Goal: Task Accomplishment & Management: Complete application form

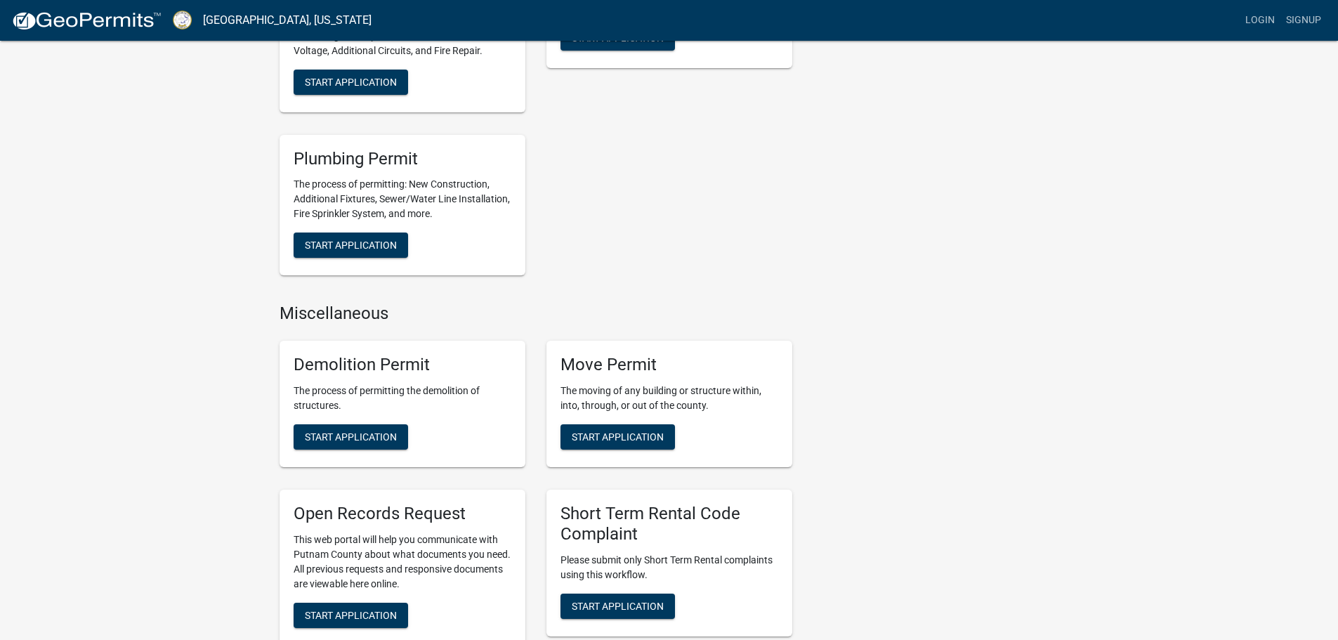
scroll to position [702, 0]
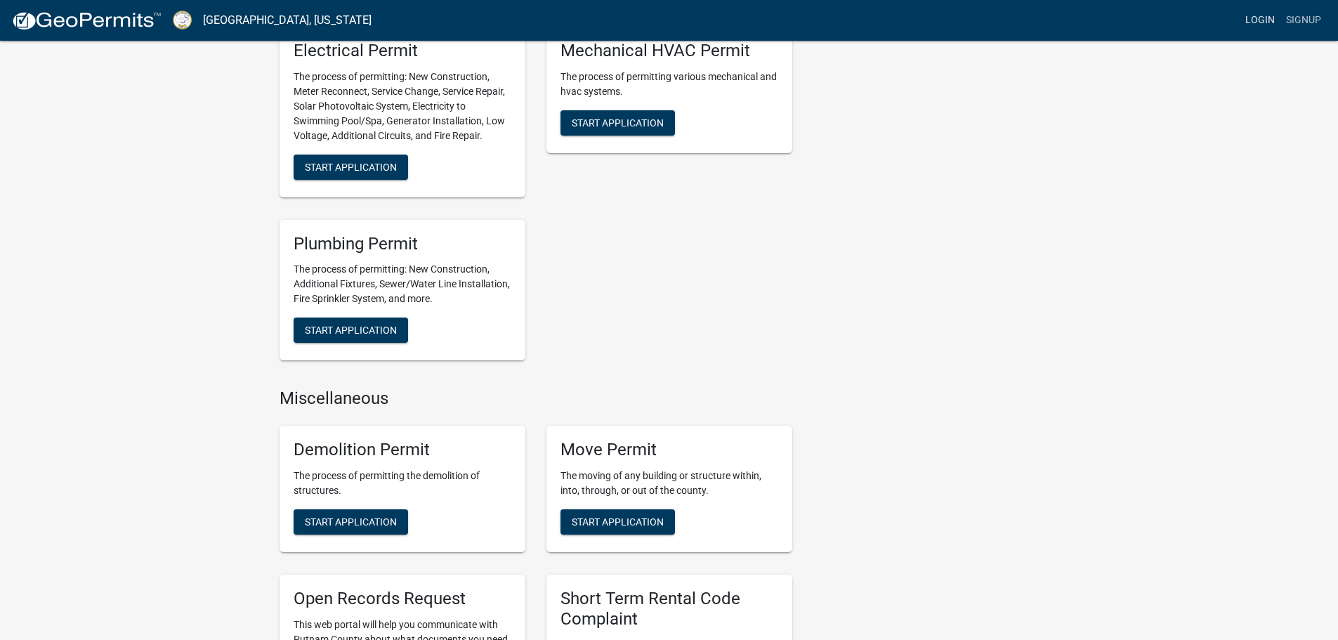
click at [1260, 18] on link "Login" at bounding box center [1259, 20] width 41 height 27
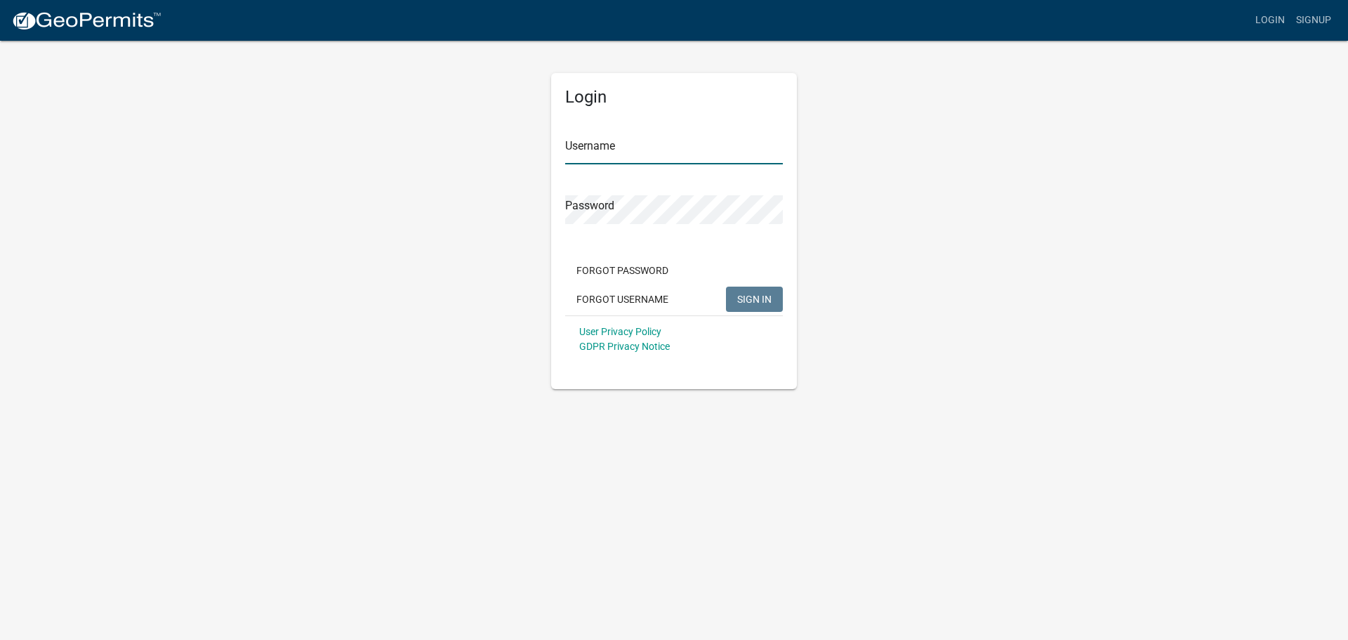
click at [614, 143] on input "Username" at bounding box center [674, 150] width 218 height 29
click at [592, 150] on input "Dourromine1946" at bounding box center [674, 150] width 218 height 29
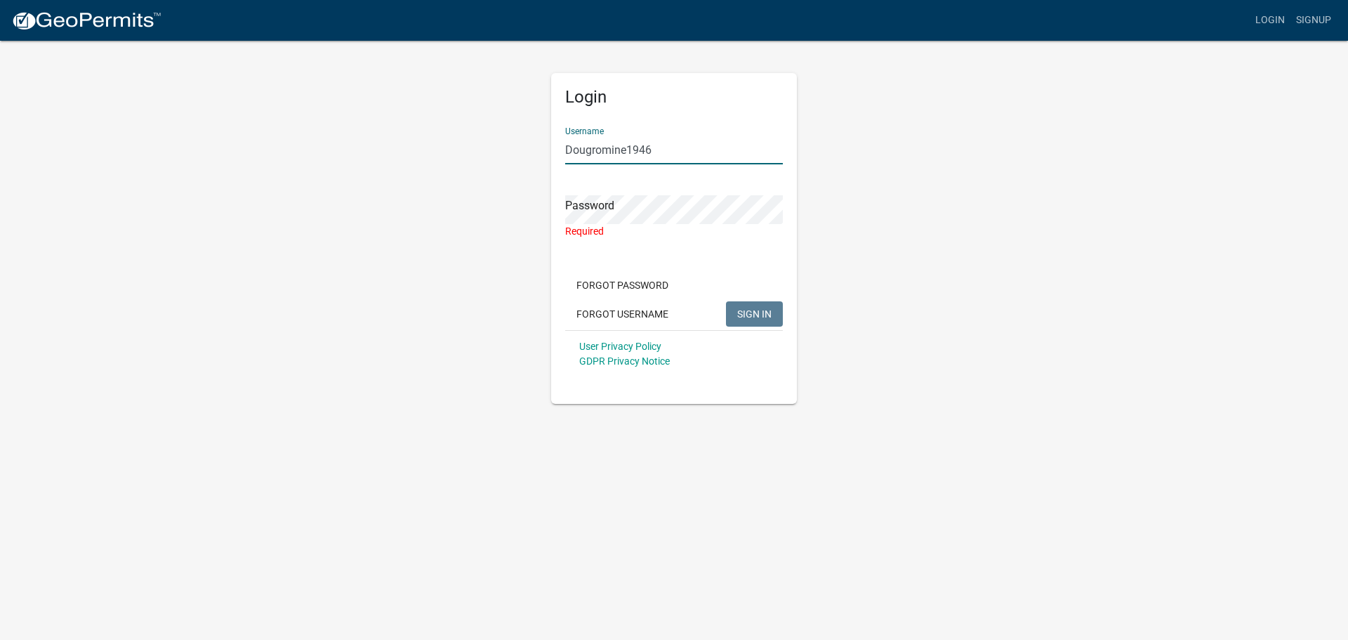
type input "Dougromine1946"
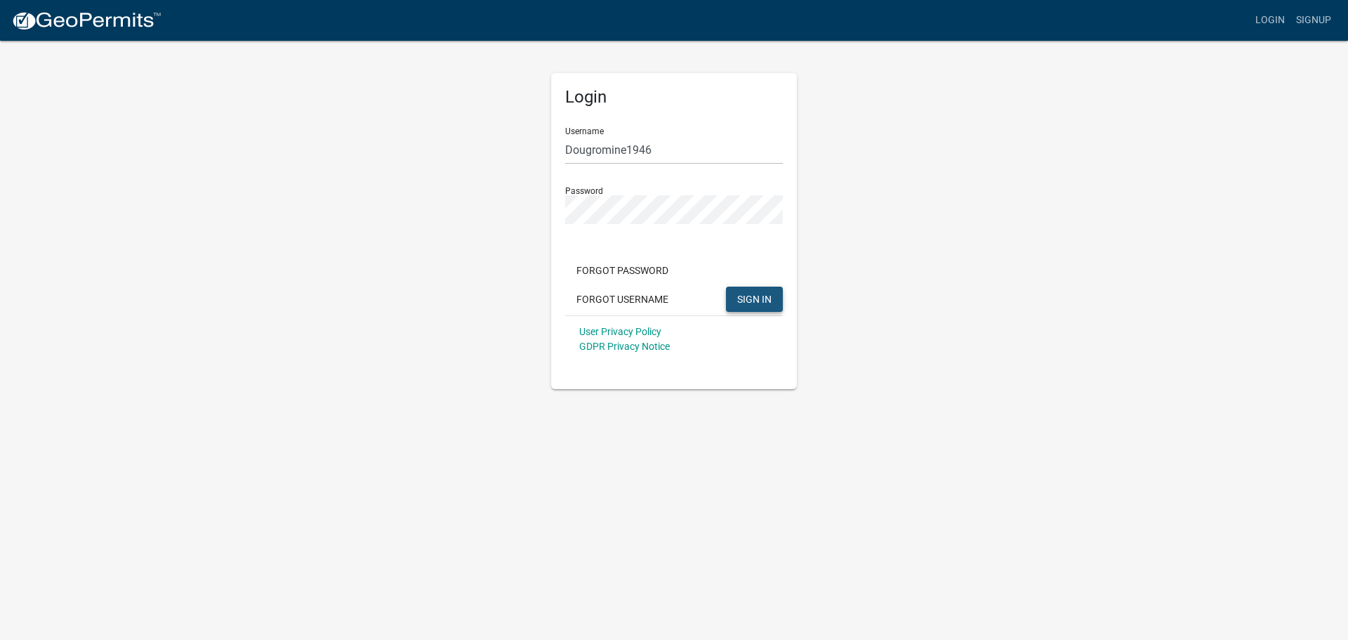
click at [741, 297] on span "SIGN IN" at bounding box center [754, 298] width 34 height 11
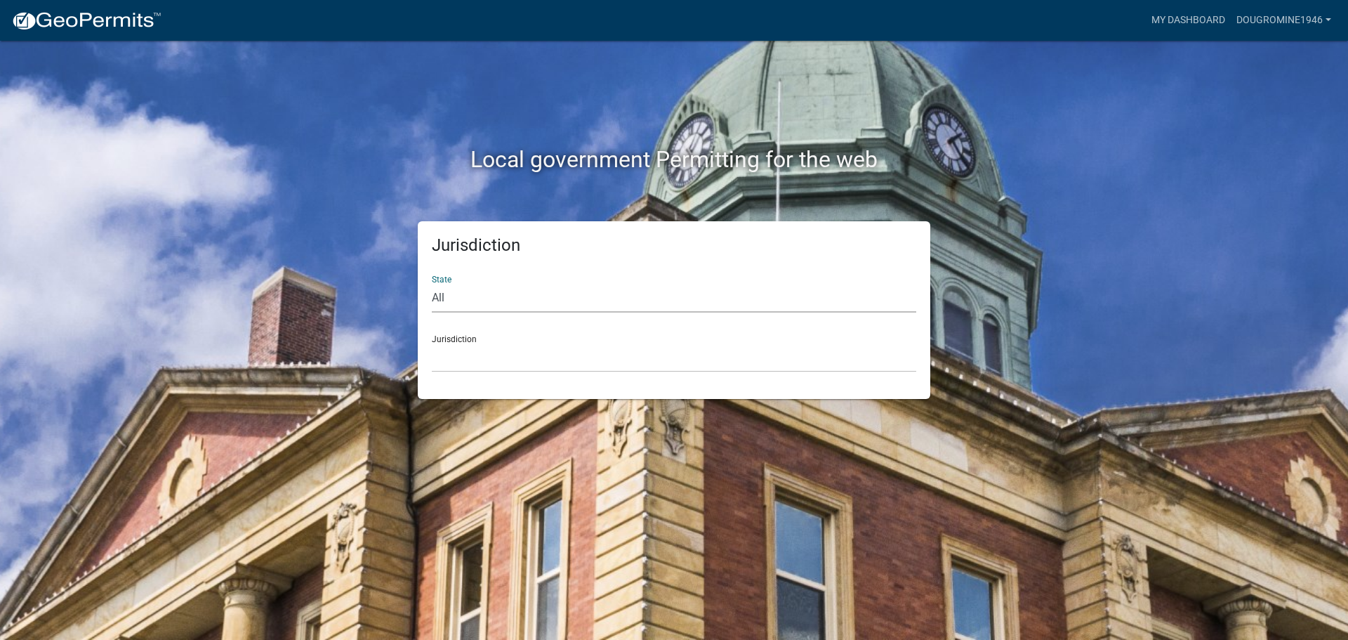
click at [445, 299] on select "All [US_STATE] [US_STATE] [US_STATE] [US_STATE] [US_STATE] [US_STATE] [US_STATE…" at bounding box center [674, 298] width 484 height 29
select select "[US_STATE]"
click at [432, 284] on select "All [US_STATE] [US_STATE] [US_STATE] [US_STATE] [US_STATE] [US_STATE] [US_STATE…" at bounding box center [674, 298] width 484 height 29
click at [494, 359] on select "[GEOGRAPHIC_DATA], [US_STATE][PERSON_NAME][GEOGRAPHIC_DATA], [US_STATE][PERSON_…" at bounding box center [674, 357] width 484 height 29
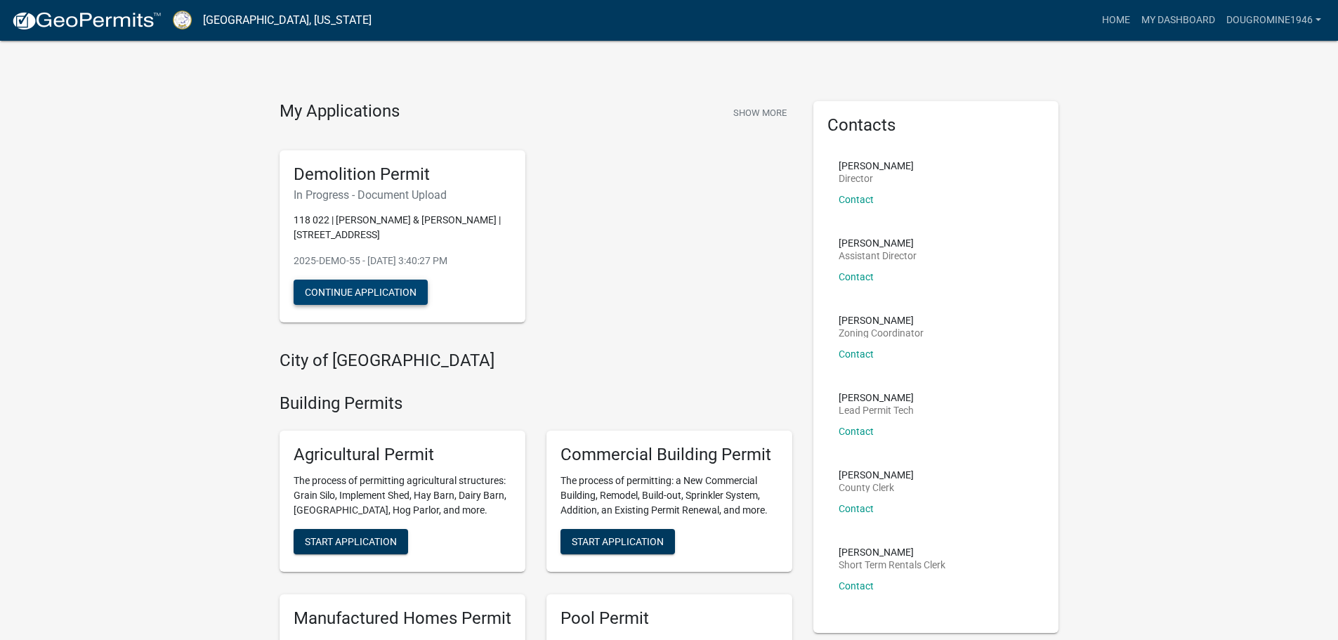
click at [386, 290] on button "Continue Application" at bounding box center [360, 291] width 134 height 25
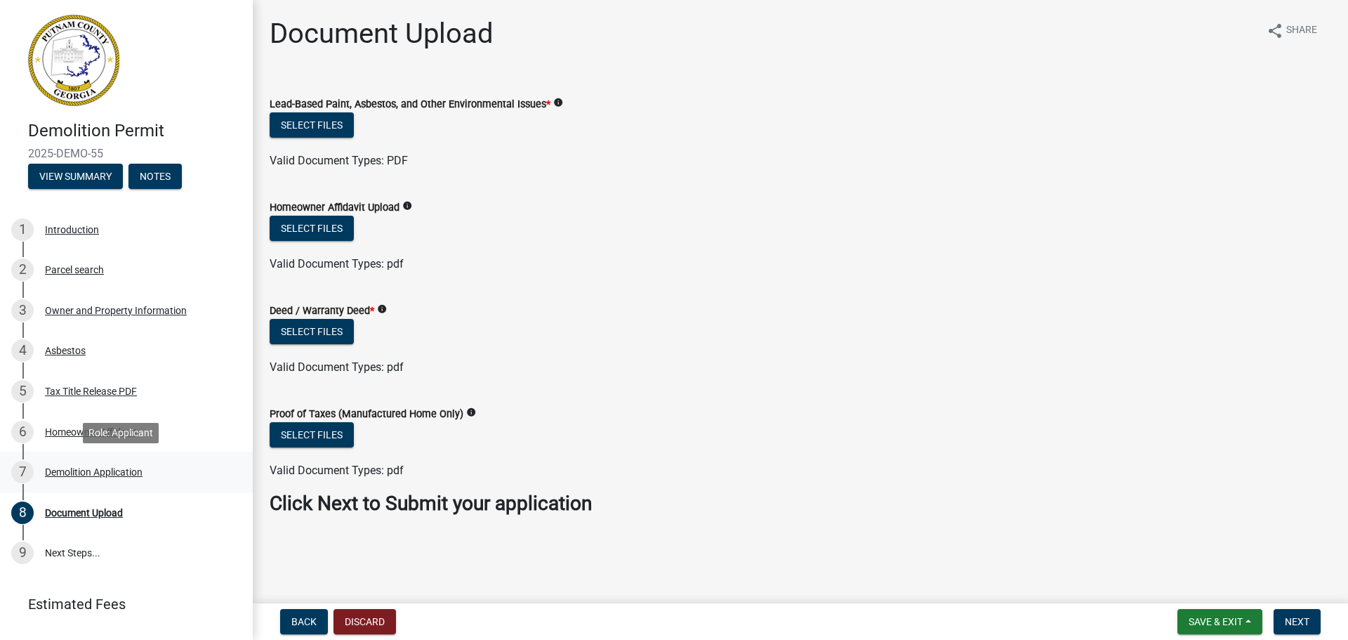
click at [112, 489] on link "7 Demolition Application" at bounding box center [126, 471] width 253 height 41
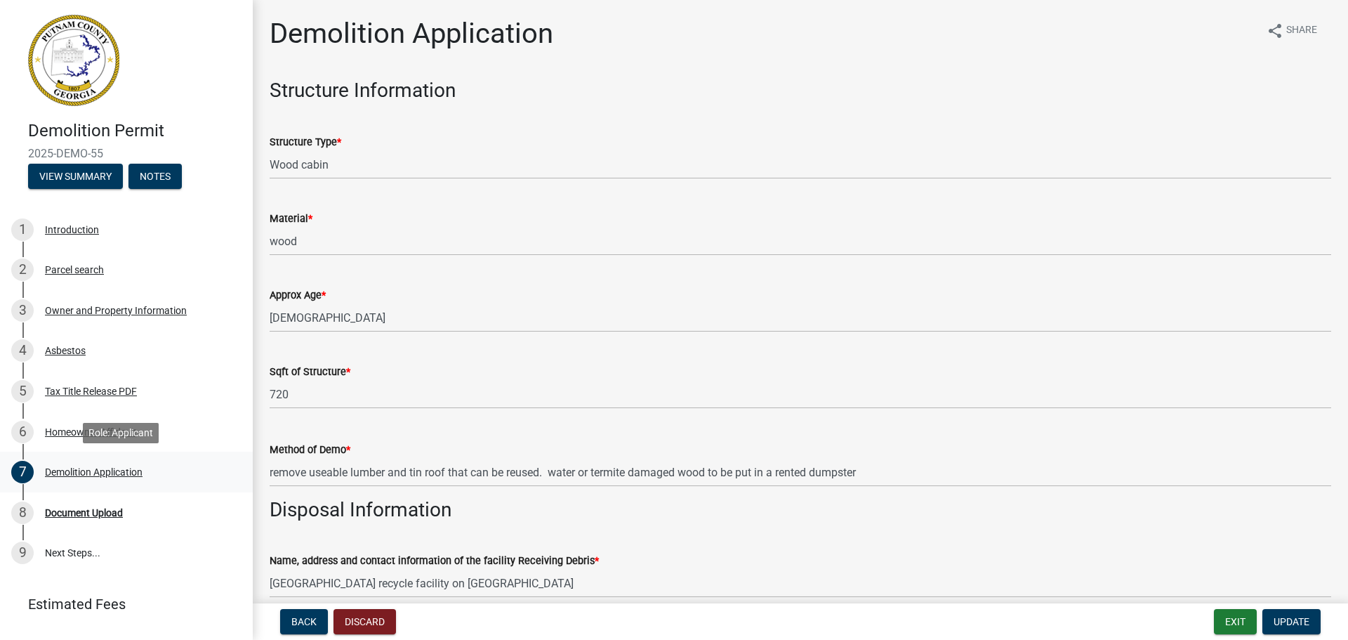
click at [90, 472] on div "Demolition Application" at bounding box center [94, 472] width 98 height 10
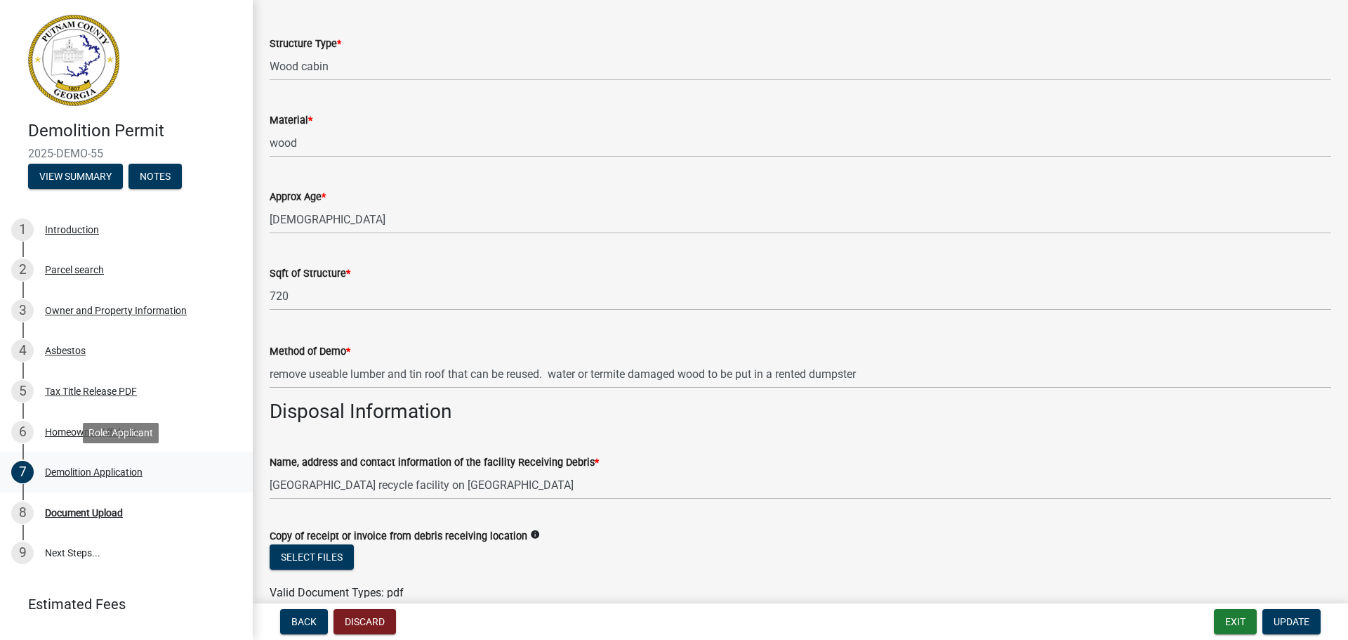
scroll to position [95, 0]
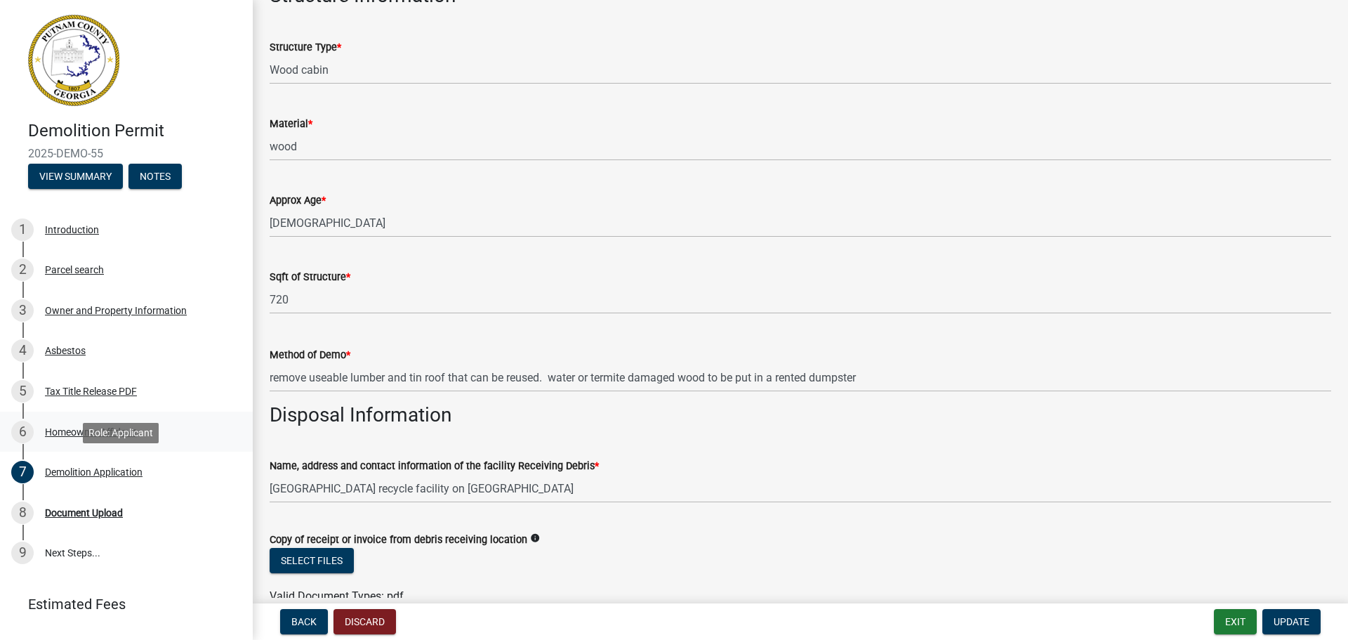
click at [67, 431] on div "Homeowner Affidavit" at bounding box center [91, 432] width 92 height 10
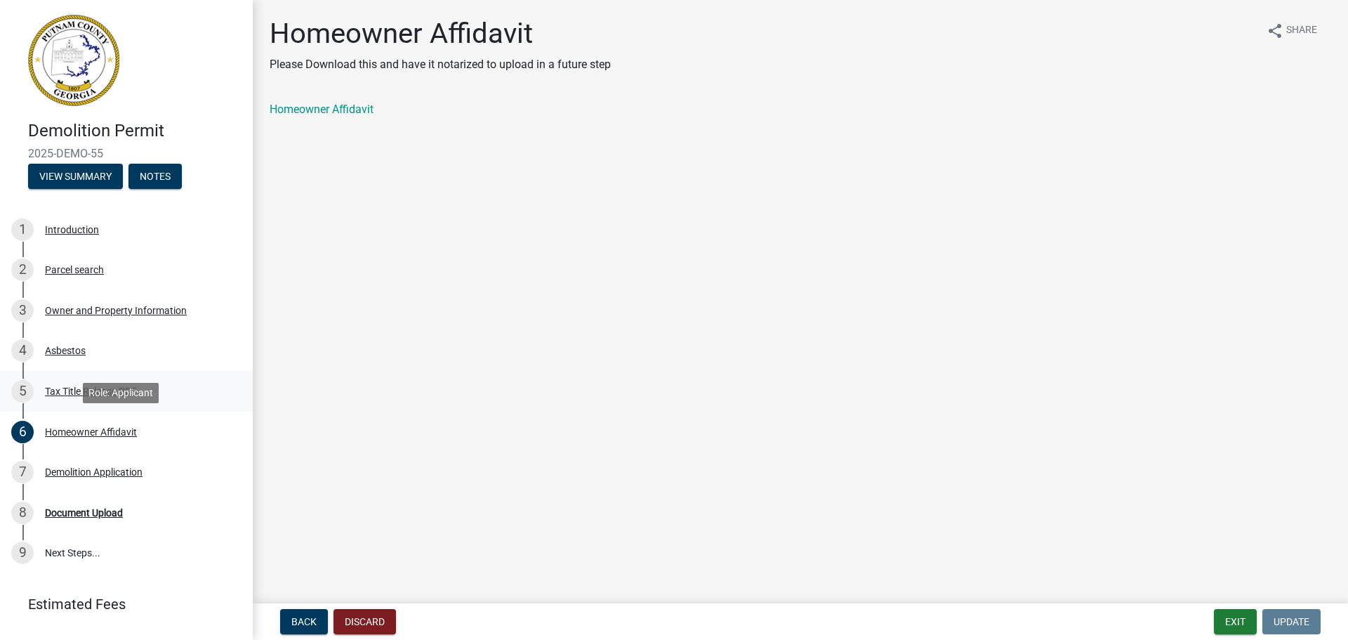
click at [61, 391] on div "Tax Title Release PDF" at bounding box center [91, 391] width 92 height 10
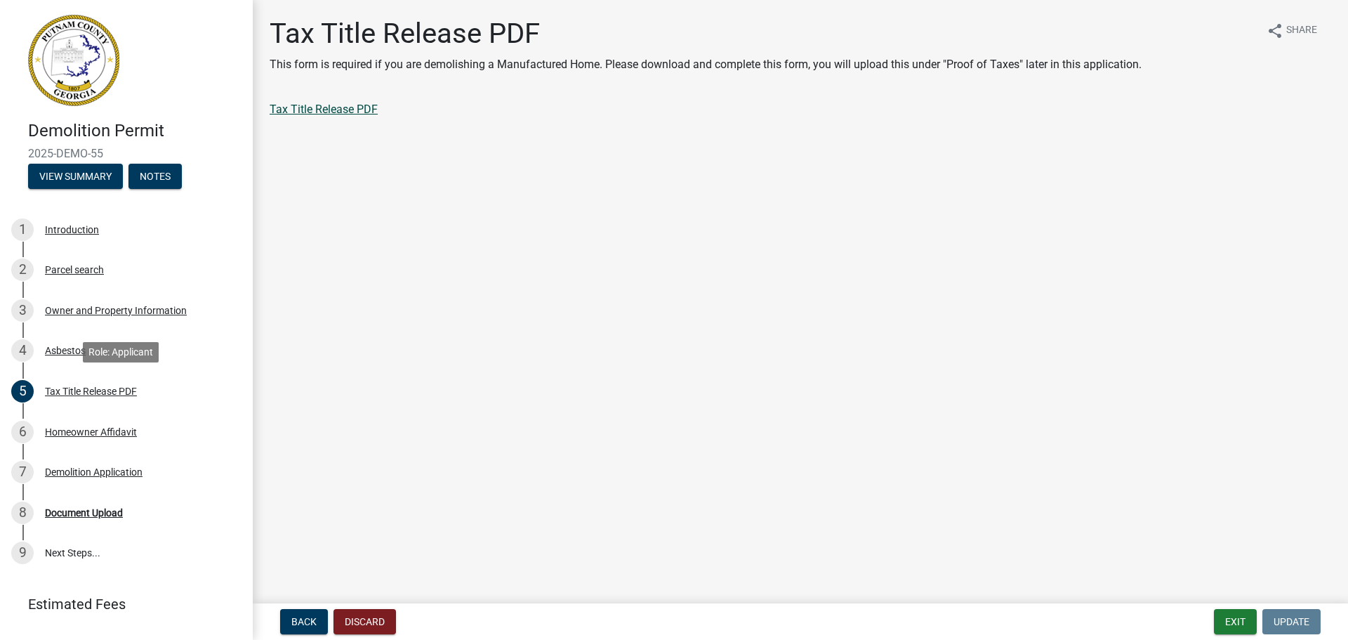
click at [346, 111] on link "Tax Title Release PDF" at bounding box center [324, 109] width 108 height 13
click at [68, 354] on div "Asbestos" at bounding box center [65, 350] width 41 height 10
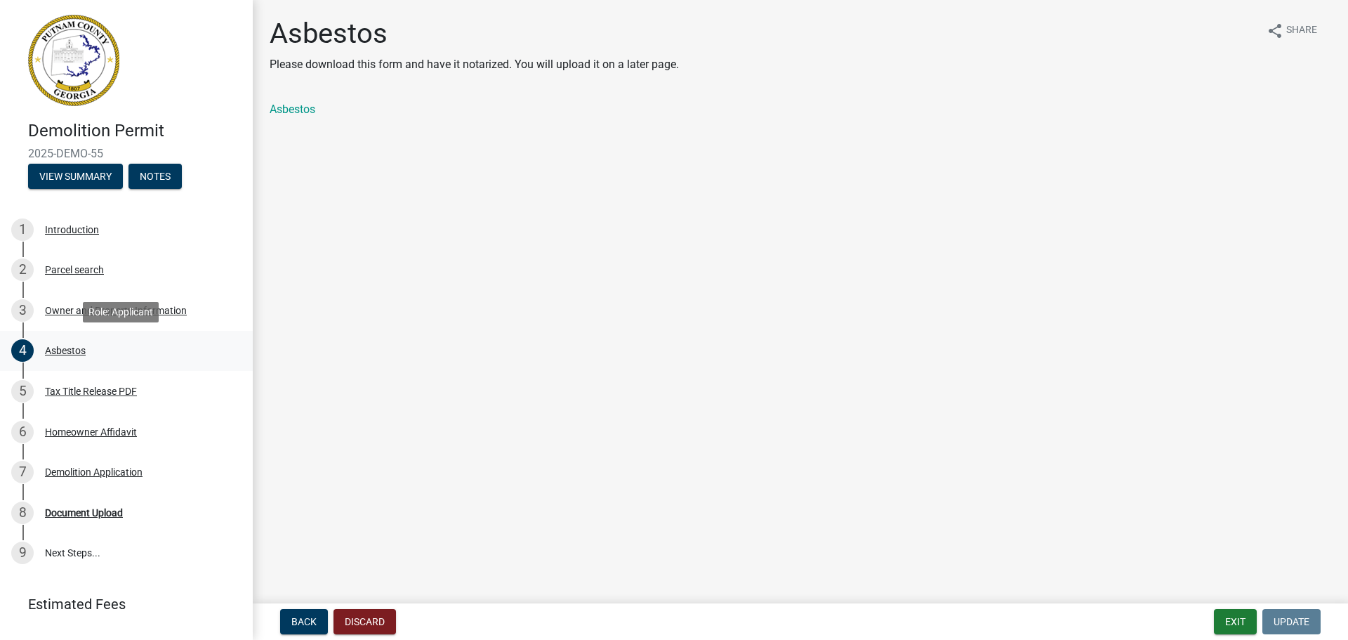
click at [296, 106] on link "Asbestos" at bounding box center [293, 109] width 46 height 13
click at [108, 513] on div "Document Upload" at bounding box center [84, 513] width 78 height 10
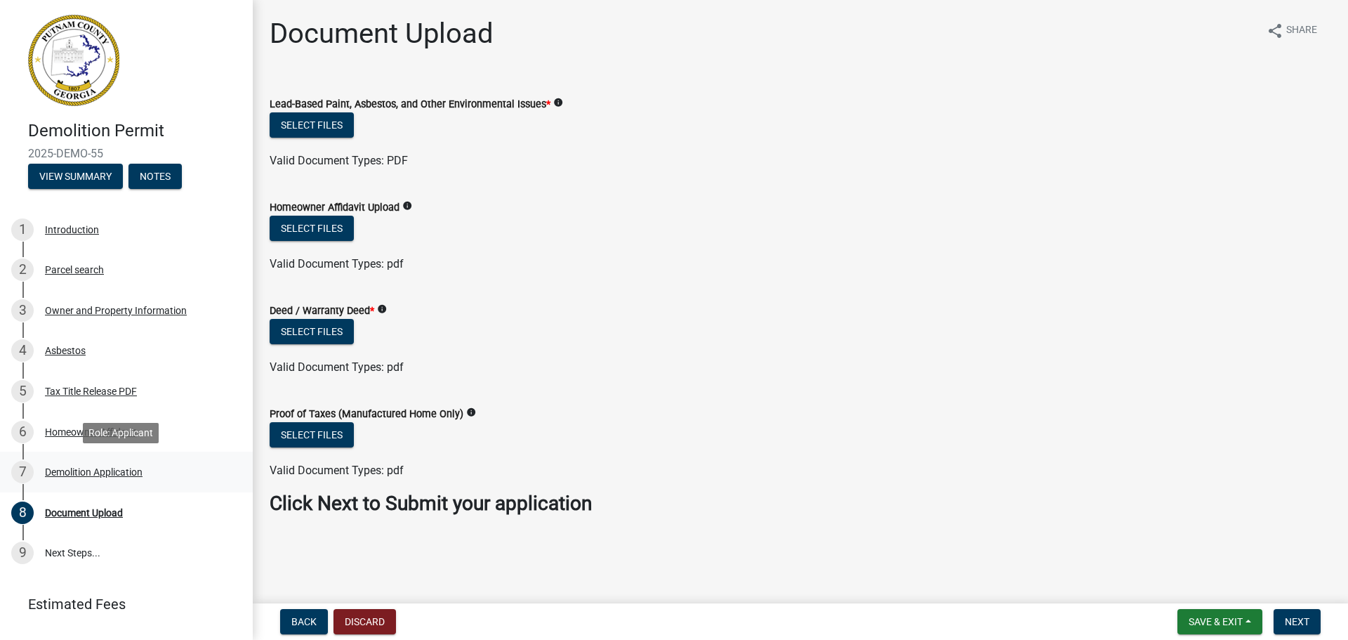
click at [95, 470] on div "Demolition Application" at bounding box center [94, 472] width 98 height 10
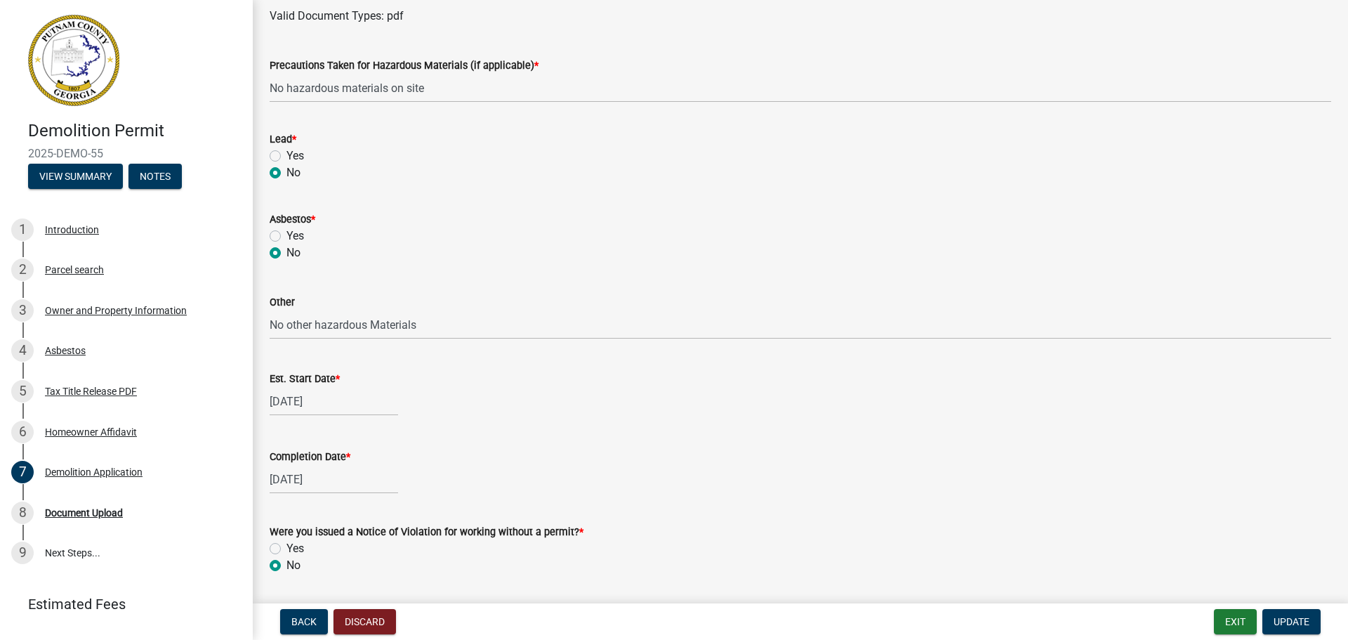
scroll to position [702, 0]
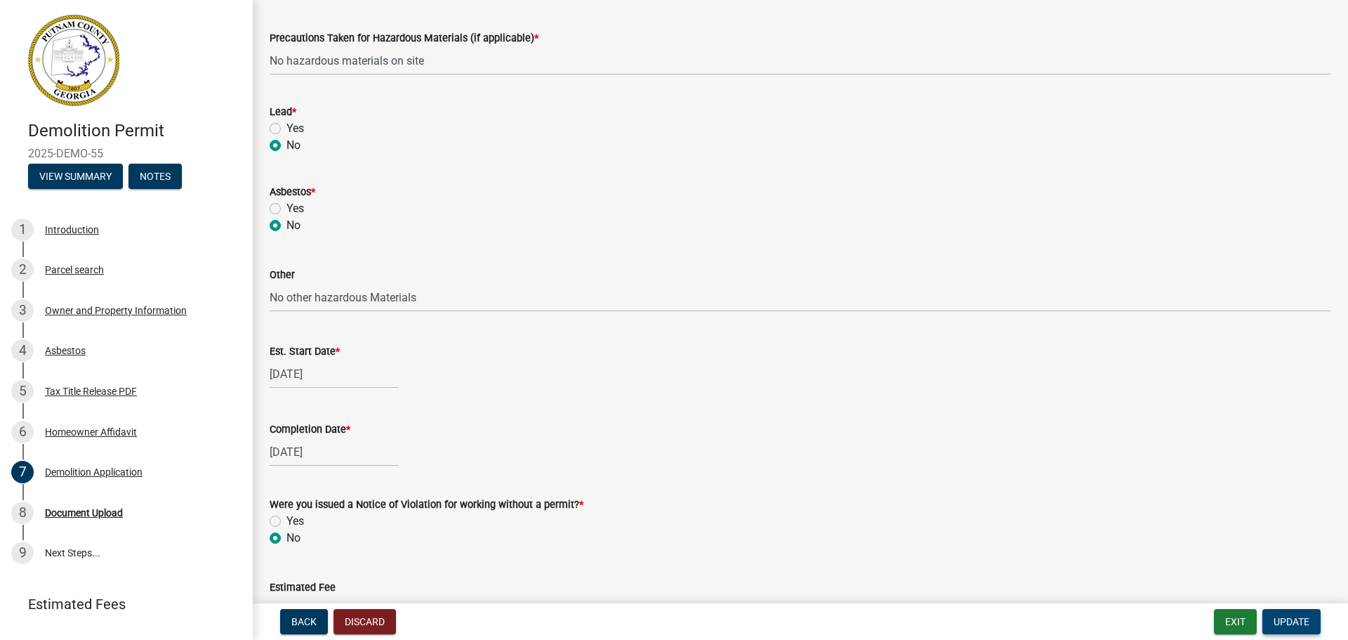
click at [1302, 618] on span "Update" at bounding box center [1292, 621] width 36 height 11
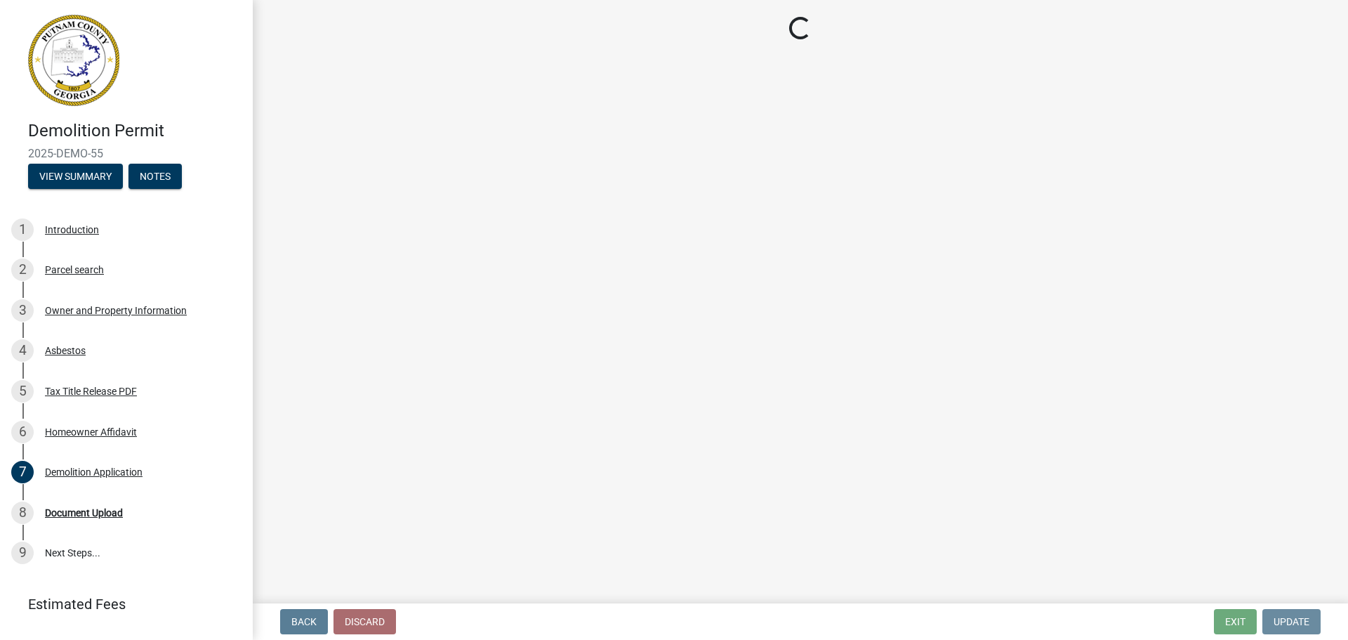
scroll to position [0, 0]
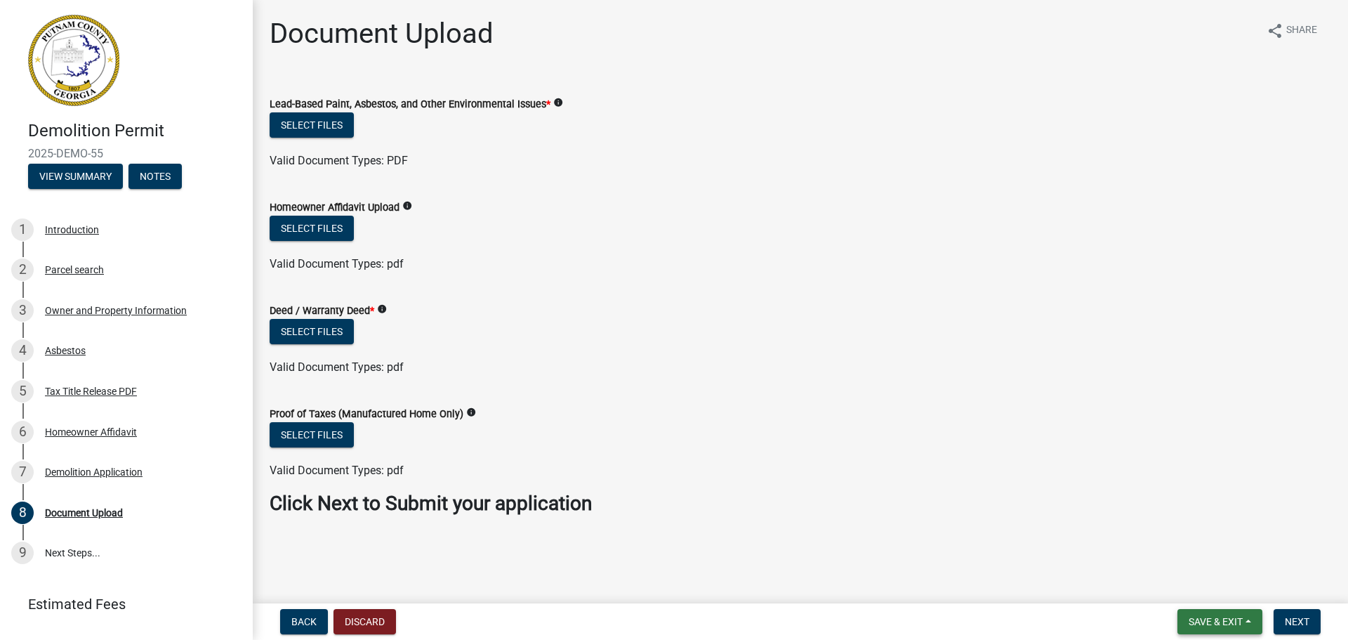
click at [1233, 632] on button "Save & Exit" at bounding box center [1219, 621] width 85 height 25
click at [1222, 589] on button "Save & Exit" at bounding box center [1206, 585] width 112 height 34
